Goal: Transaction & Acquisition: Purchase product/service

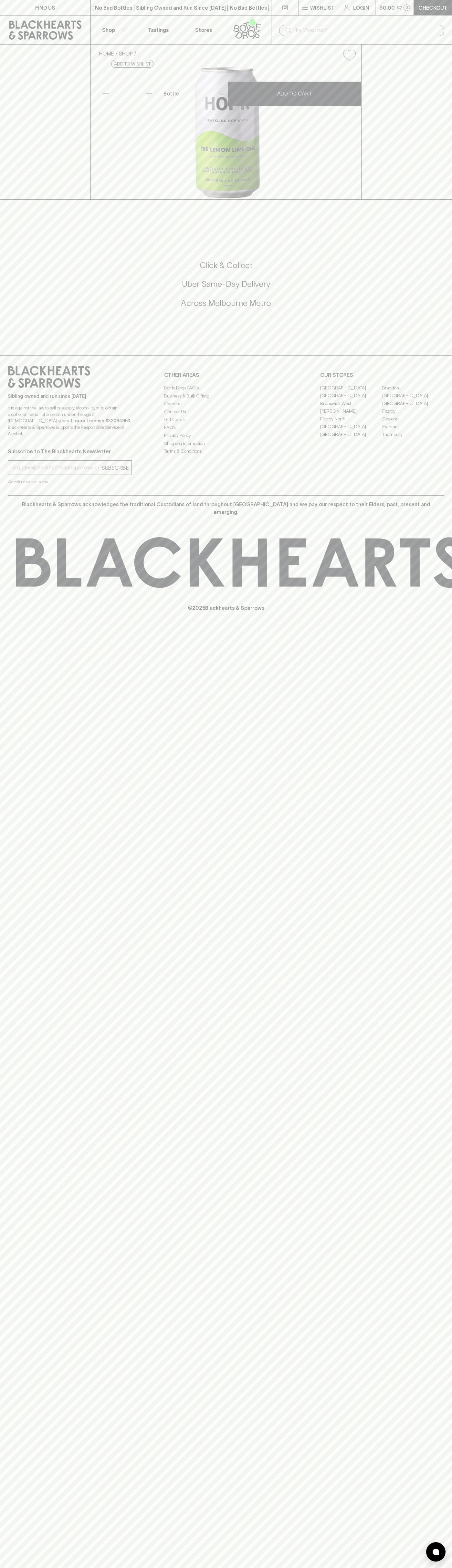
click at [74, 25] on icon at bounding box center [46, 30] width 81 height 19
click at [334, 1568] on html "FIND US | No Bad Bottles | Sibling Owned and Run Since 2006 | No Bad Bottles | …" at bounding box center [226, 784] width 452 height 1568
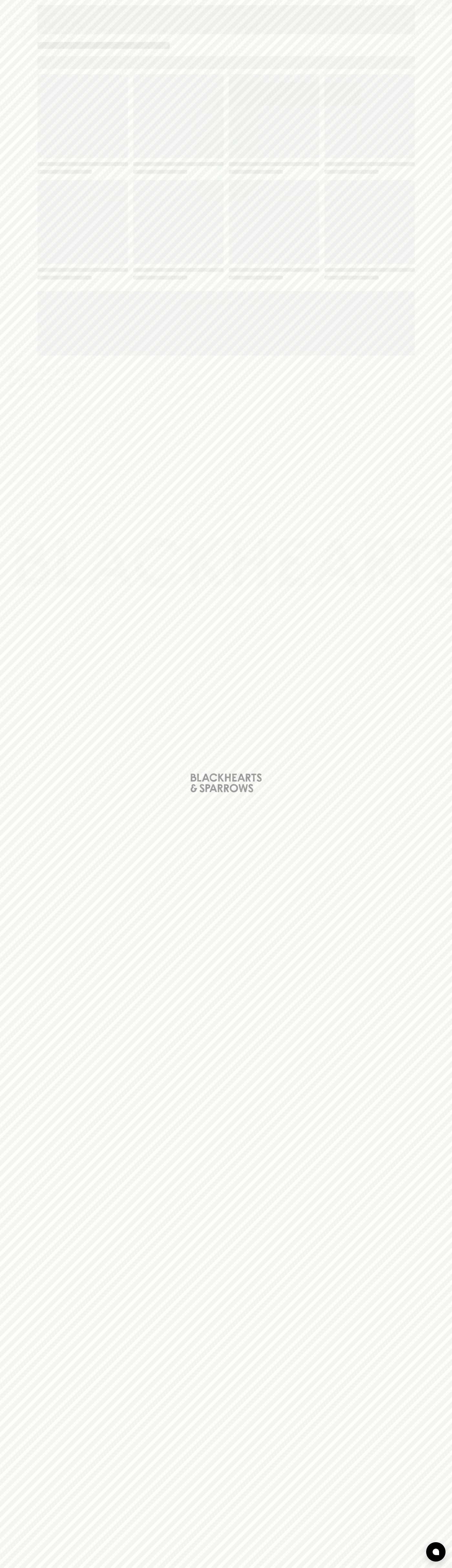
click at [24, 808] on div "Loading" at bounding box center [226, 784] width 452 height 1568
